Goal: Information Seeking & Learning: Learn about a topic

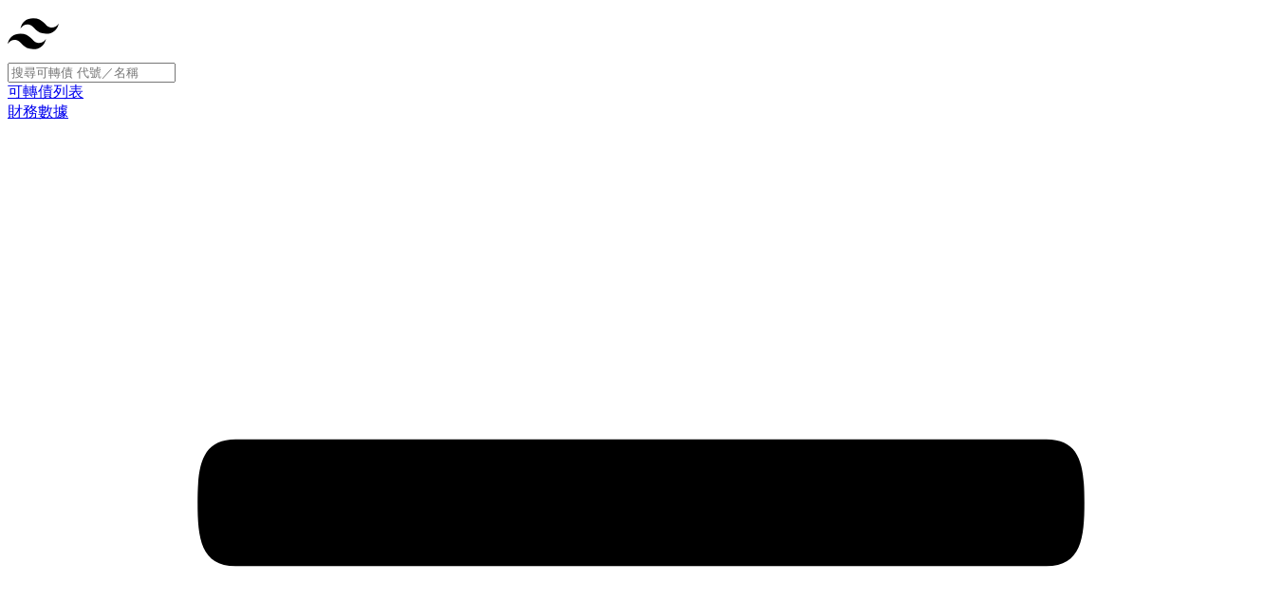
click at [176, 63] on input at bounding box center [92, 73] width 168 height 20
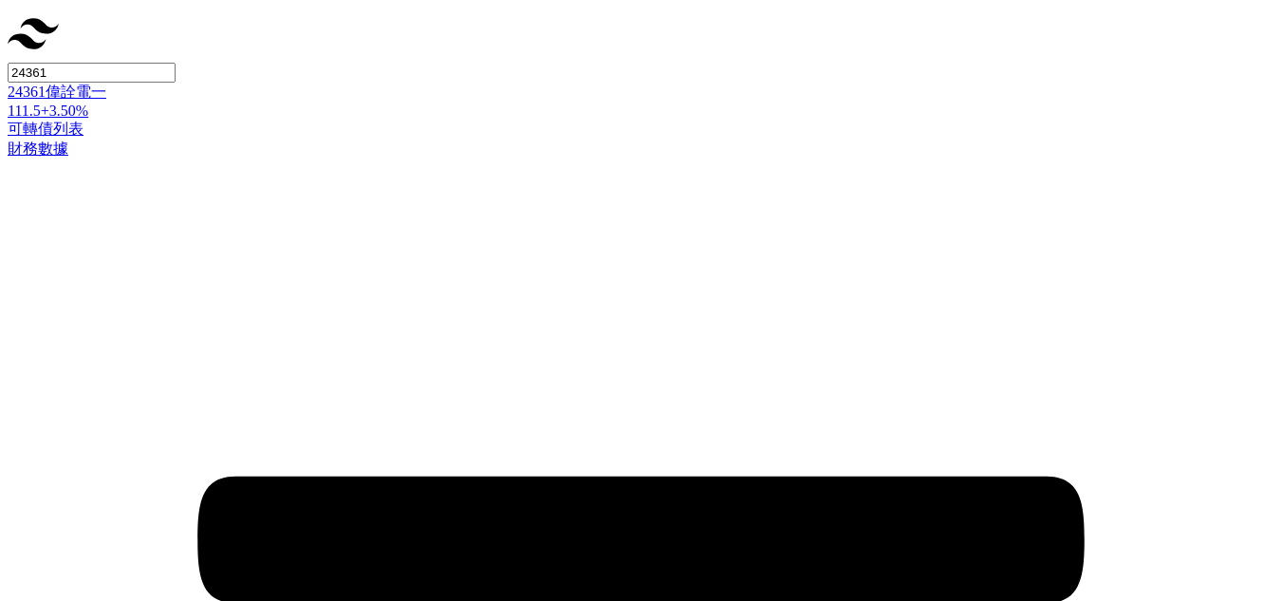
type input "24361"
click at [253, 83] on div "24361 偉詮電一 111.5 +3.50%" at bounding box center [641, 101] width 1267 height 37
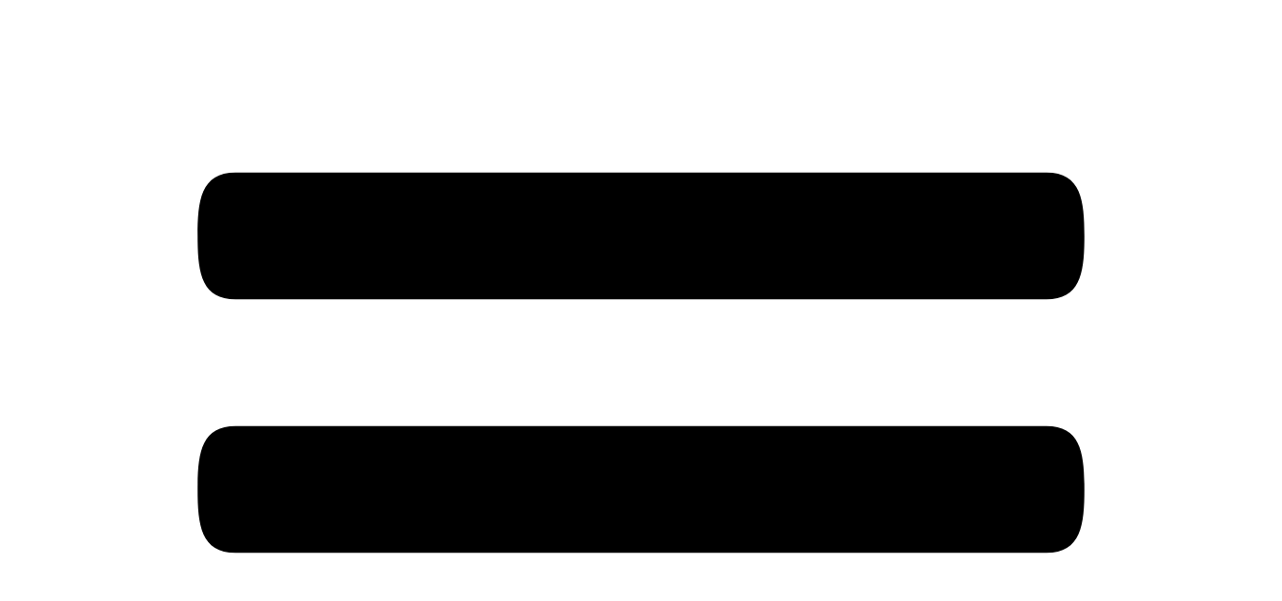
scroll to position [278, 0]
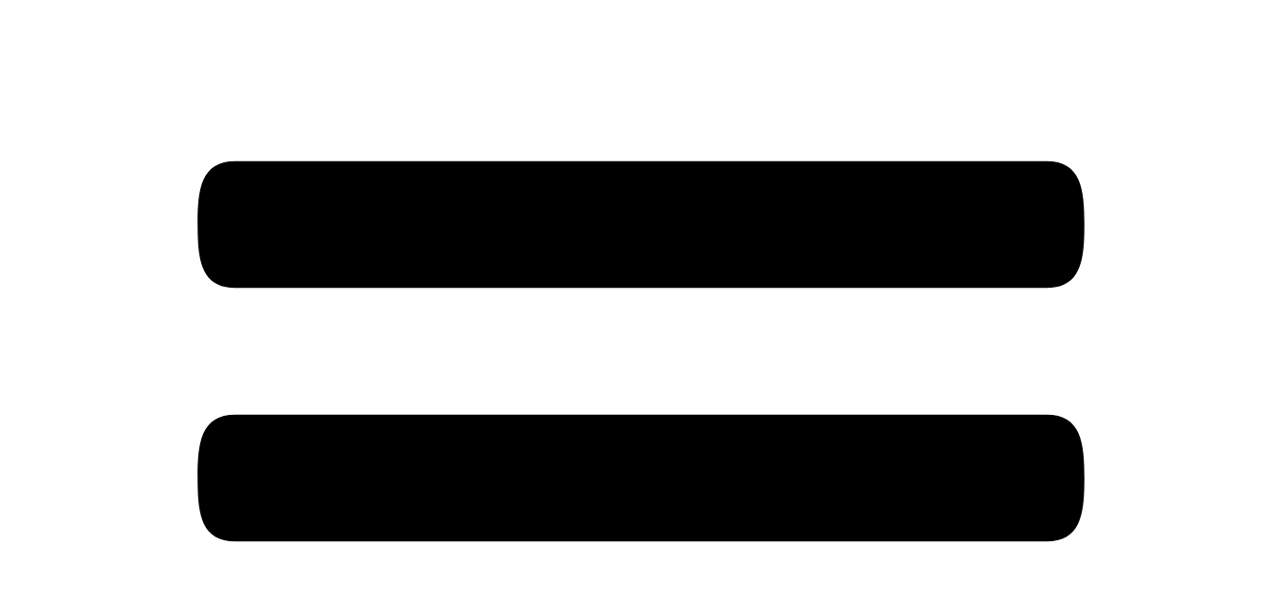
drag, startPoint x: 735, startPoint y: 505, endPoint x: 689, endPoint y: 445, distance: 75.2
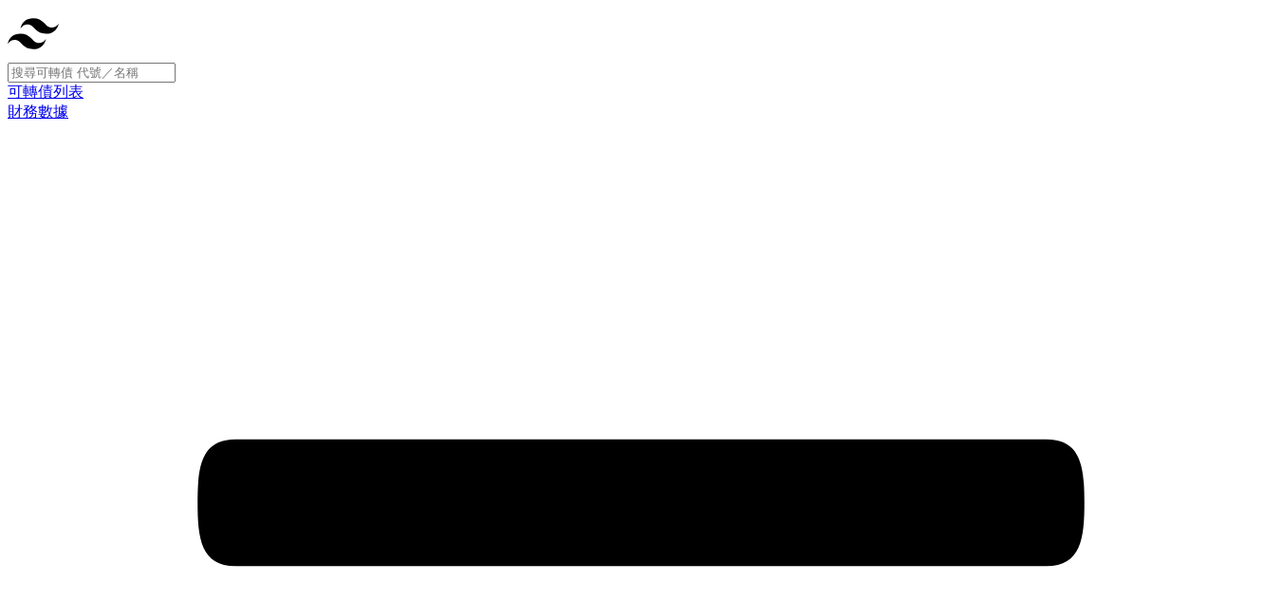
scroll to position [1559, 0]
